Goal: Transaction & Acquisition: Download file/media

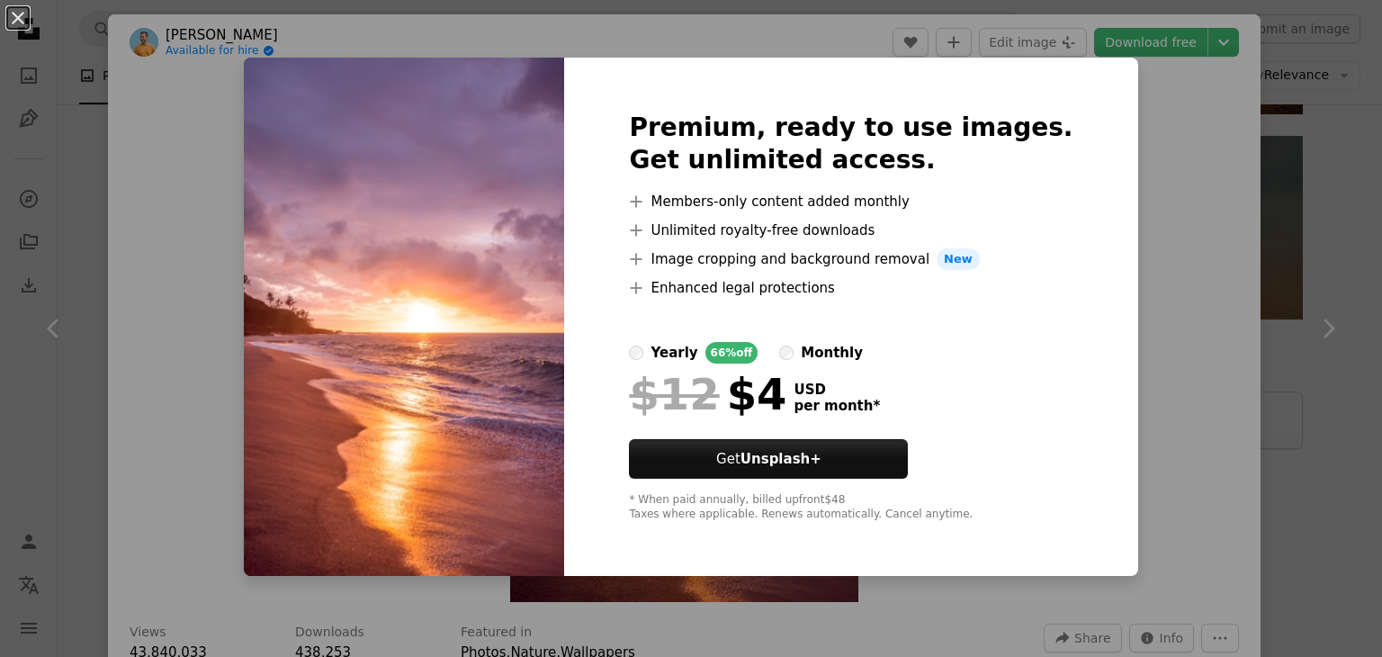
scroll to position [90, 0]
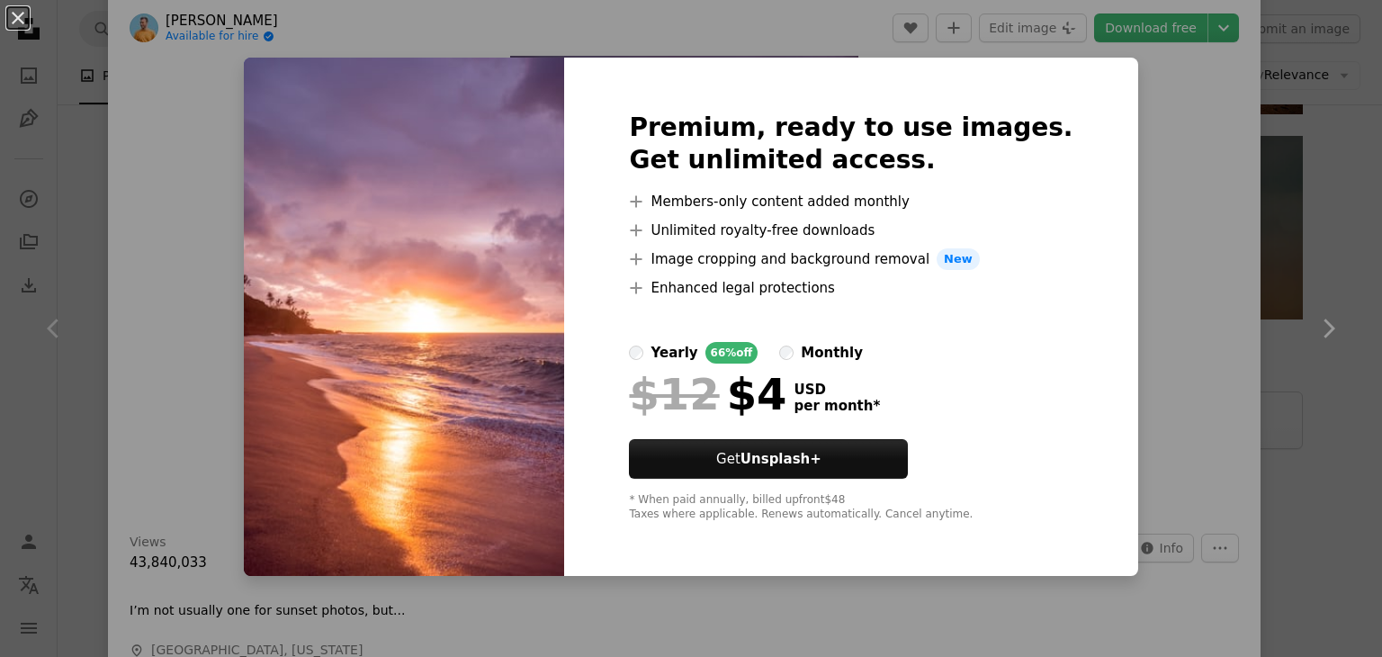
click at [1362, 307] on div "An X shape Premium, ready to use images. Get unlimited access. A plus sign Memb…" at bounding box center [691, 328] width 1382 height 657
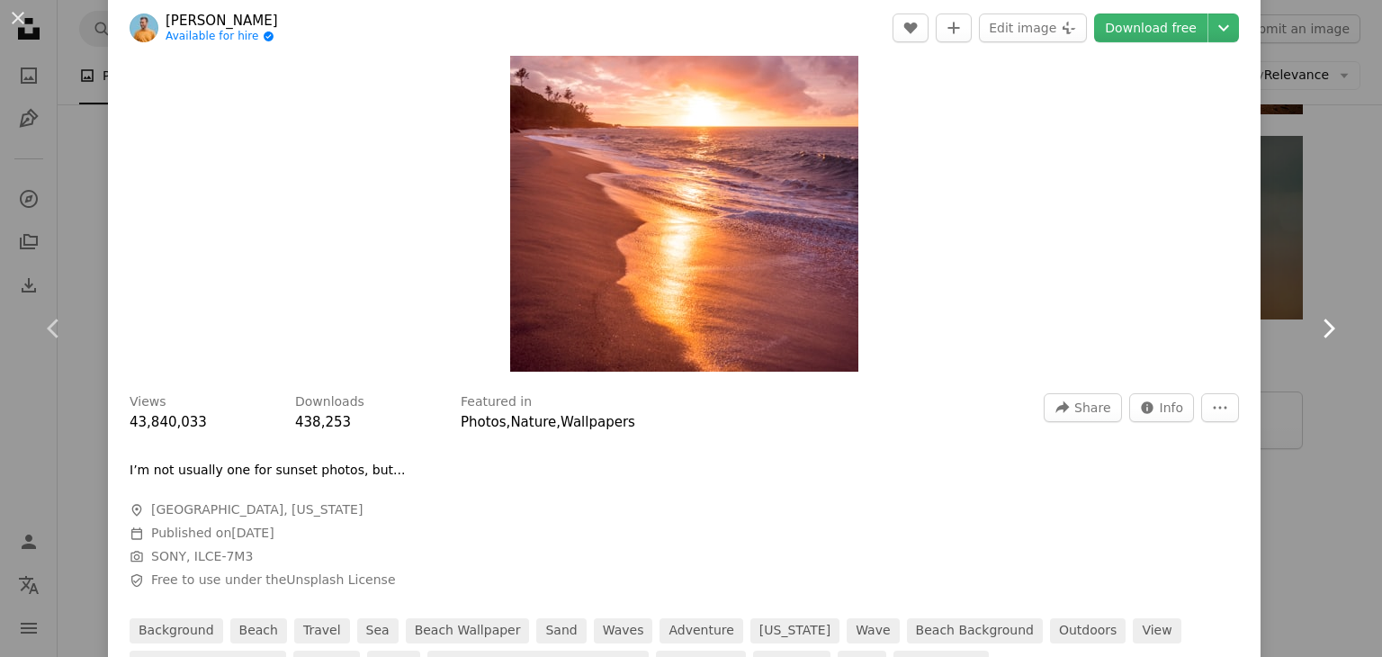
scroll to position [360, 0]
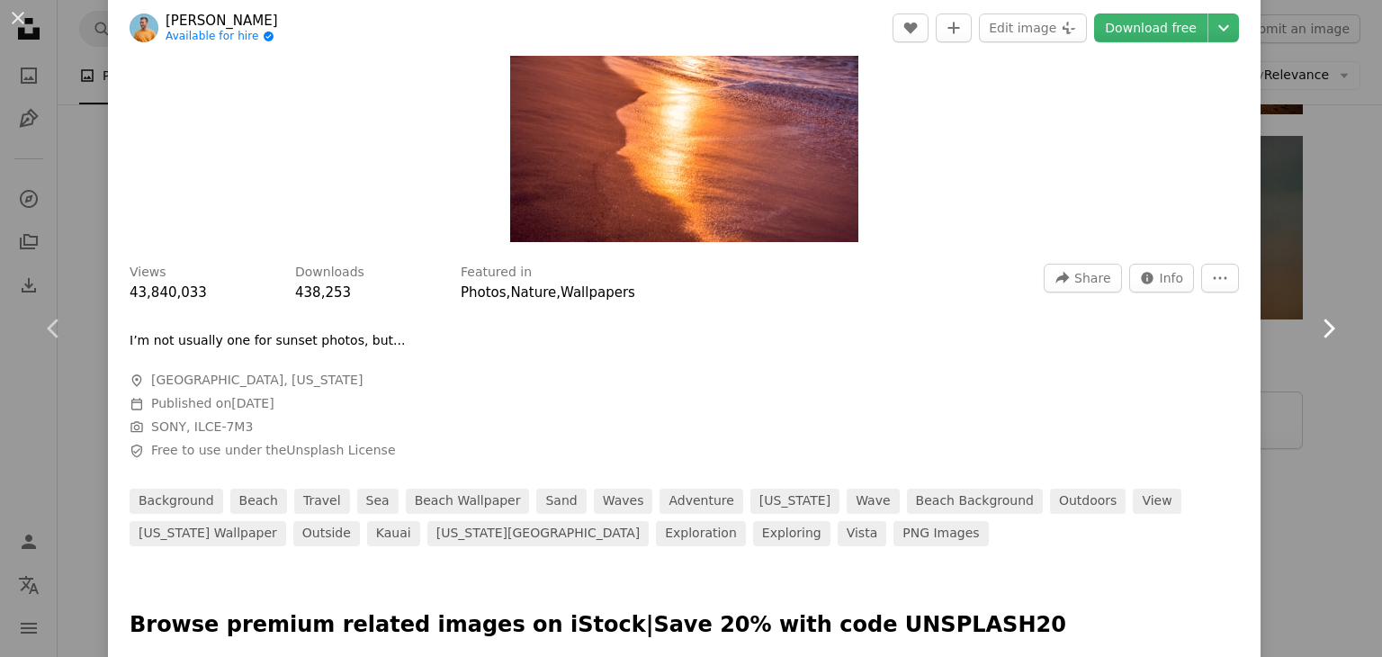
click at [1274, 285] on link "Chevron right" at bounding box center [1328, 328] width 108 height 173
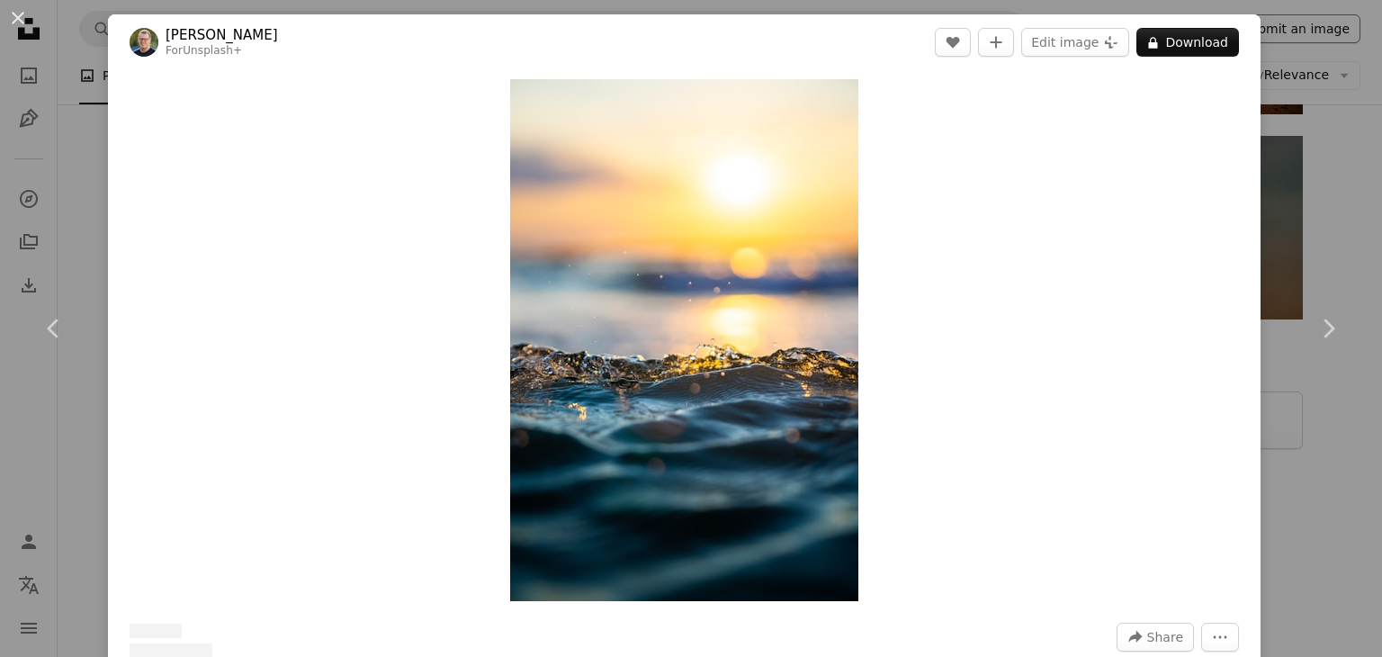
click at [1274, 40] on div "An X shape Chevron left Chevron right [PERSON_NAME] For Unsplash+ A heart A plu…" at bounding box center [691, 328] width 1382 height 657
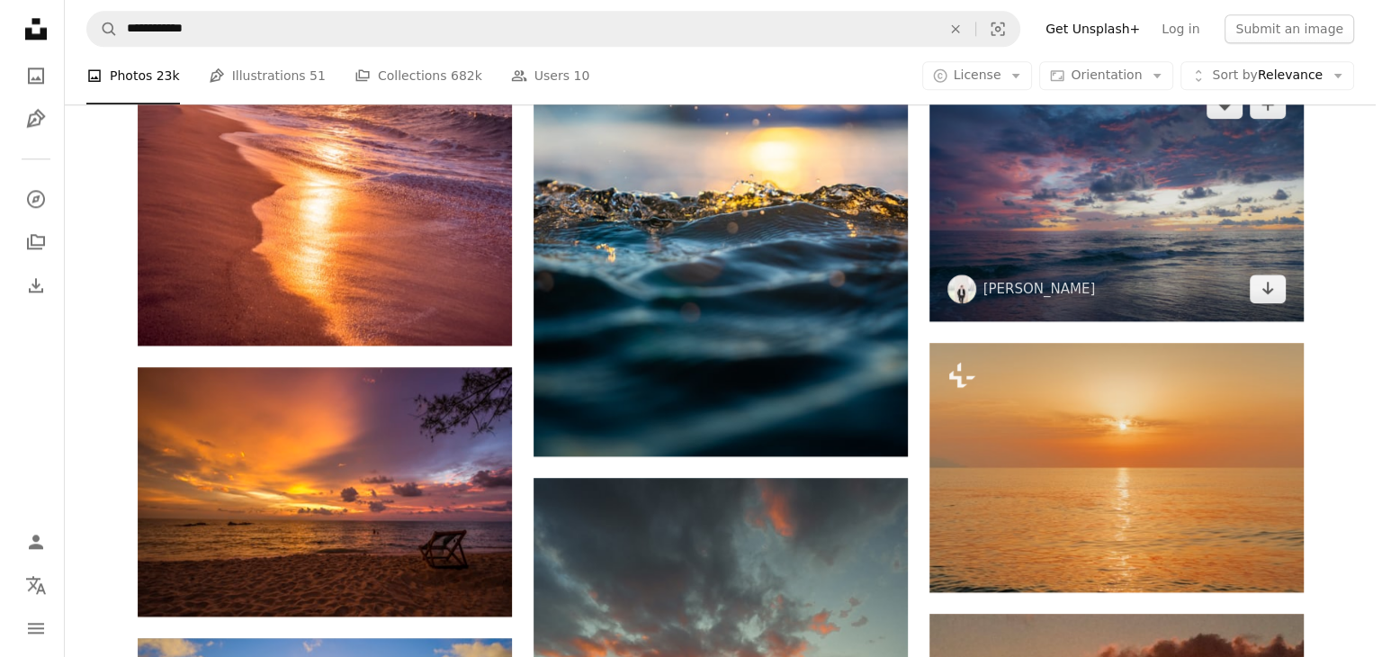
scroll to position [2340, 0]
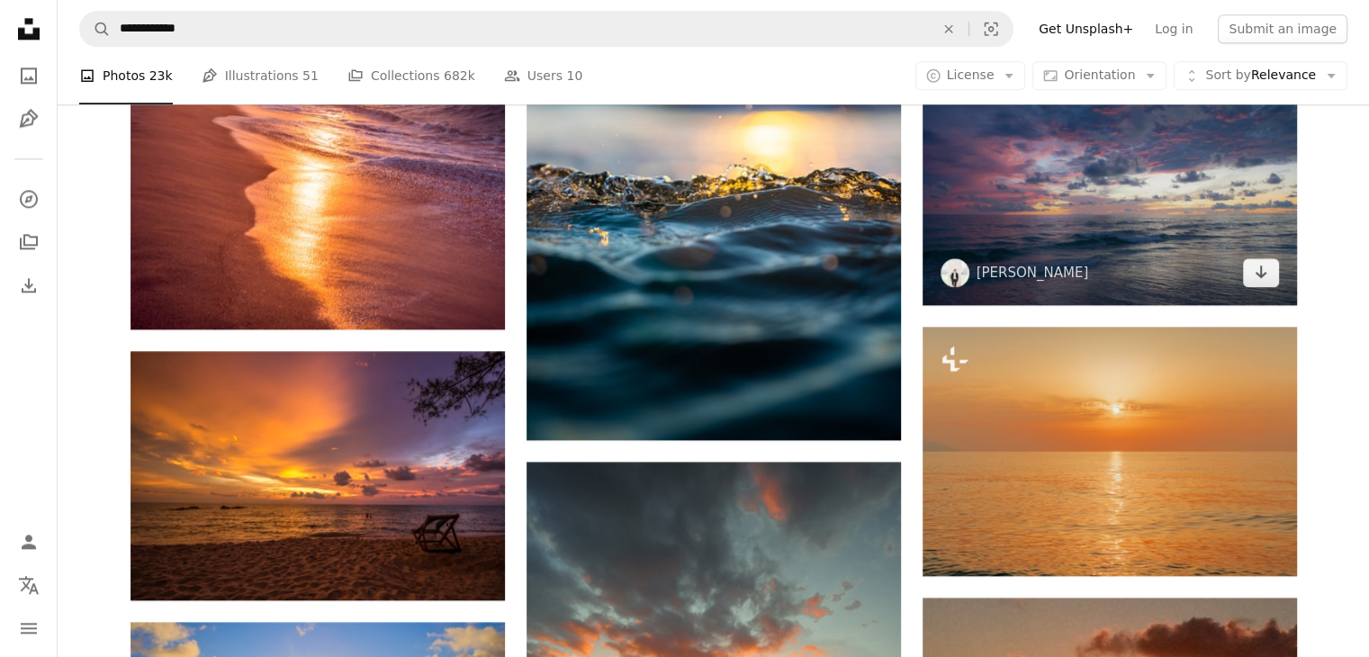
click at [1135, 220] on img at bounding box center [1109, 180] width 374 height 249
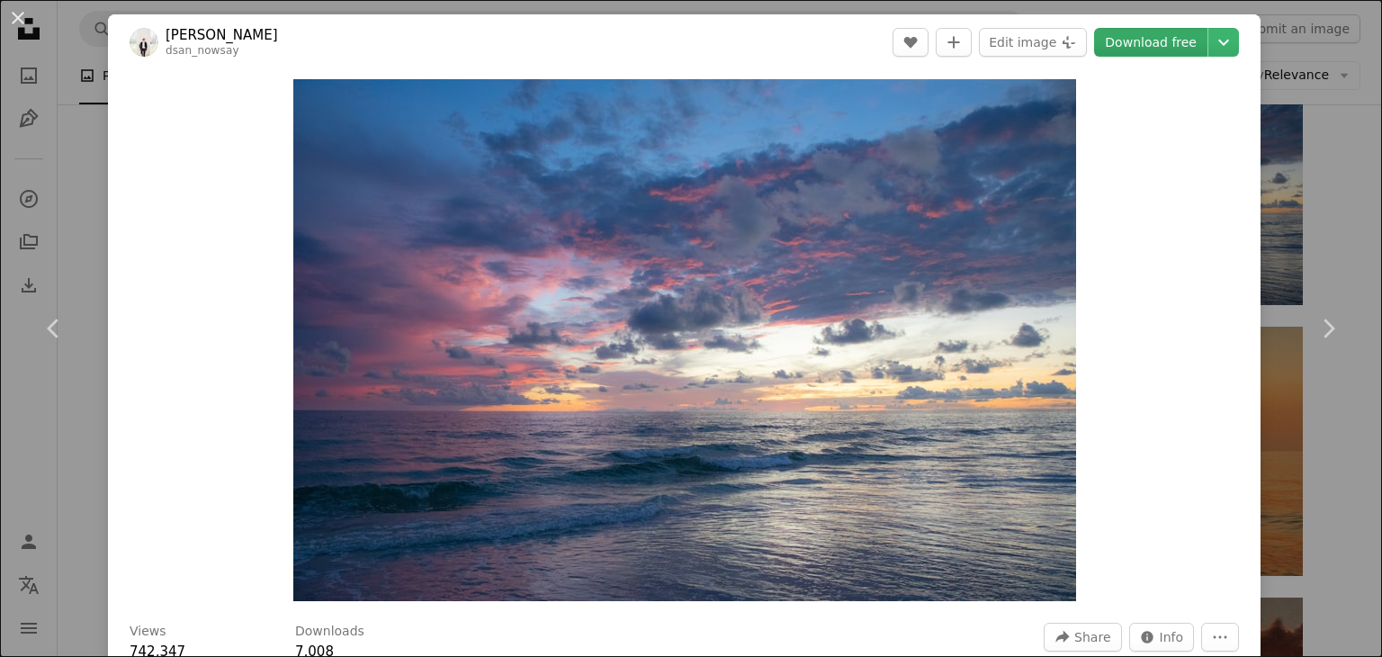
click at [1163, 43] on link "Download free" at bounding box center [1150, 42] width 113 height 29
